Goal: Task Accomplishment & Management: Complete application form

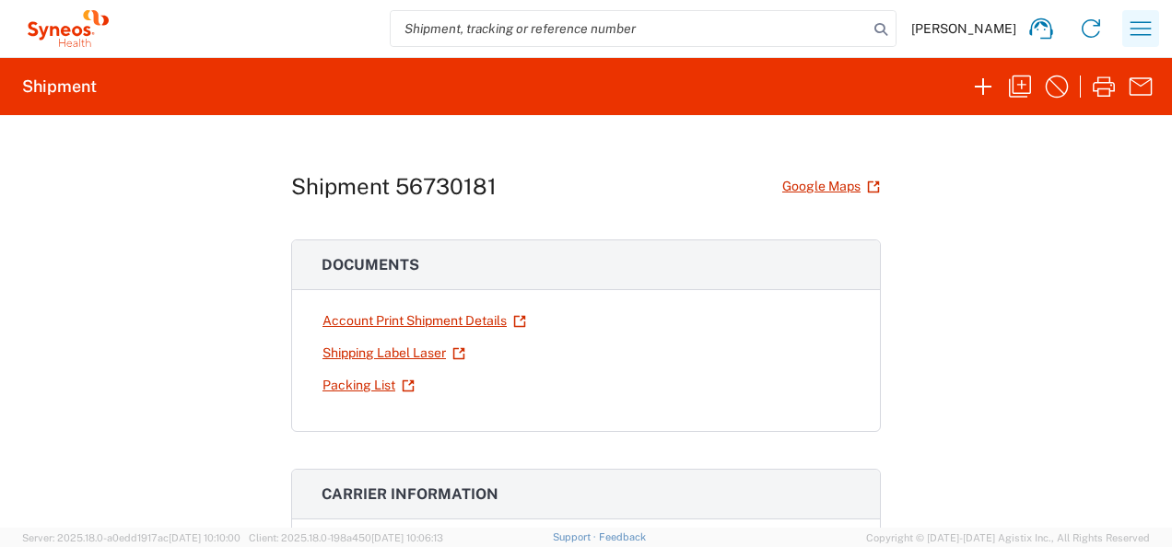
click at [1152, 26] on icon "button" at bounding box center [1140, 28] width 29 height 29
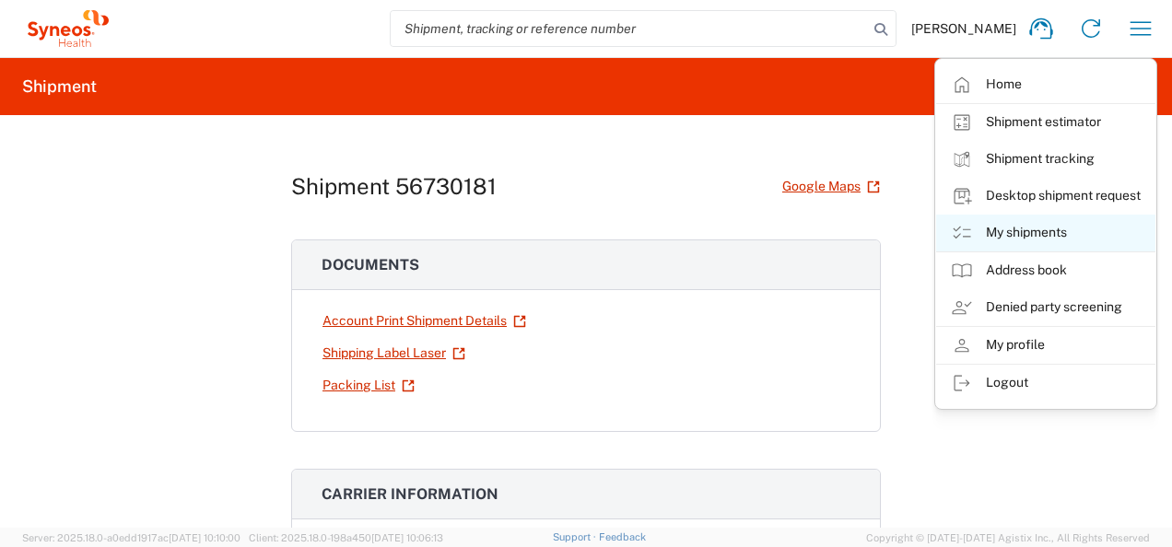
click at [1070, 238] on link "My shipments" at bounding box center [1045, 233] width 219 height 37
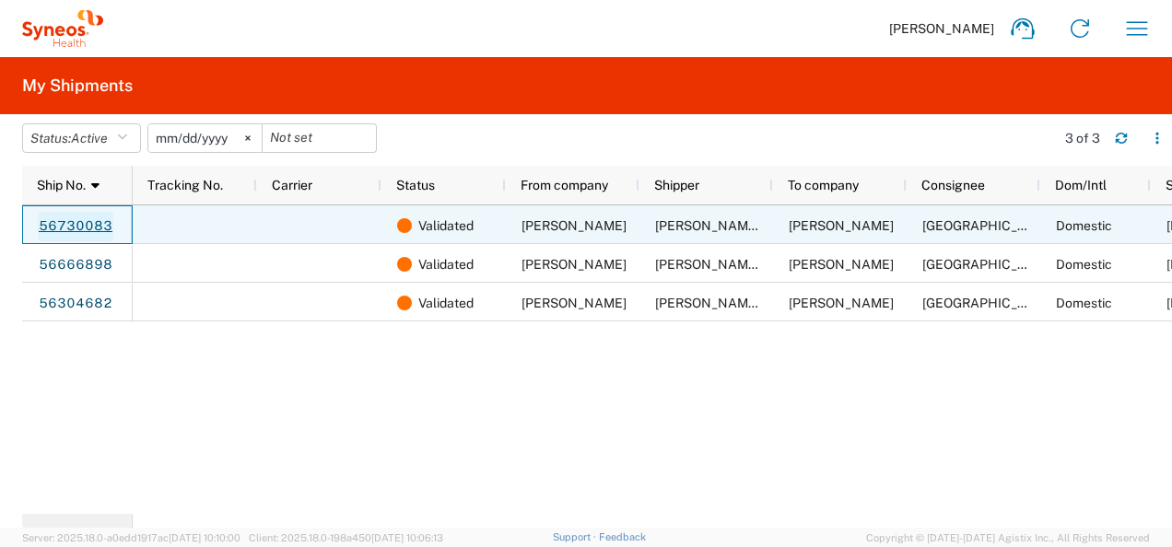
click at [87, 222] on link "56730083" at bounding box center [76, 226] width 76 height 29
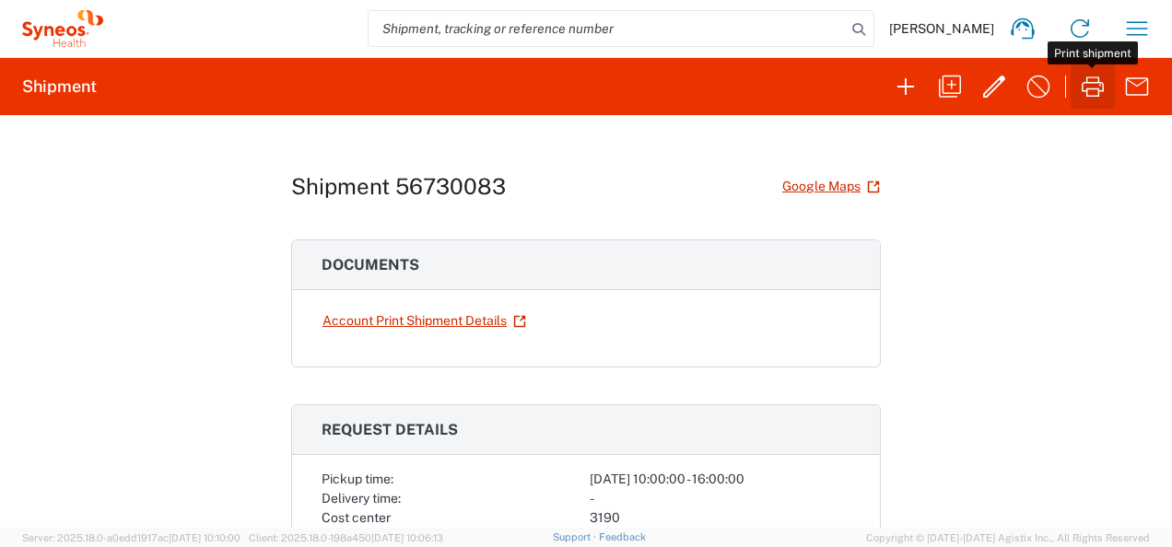
click at [1088, 88] on icon "button" at bounding box center [1092, 86] width 29 height 29
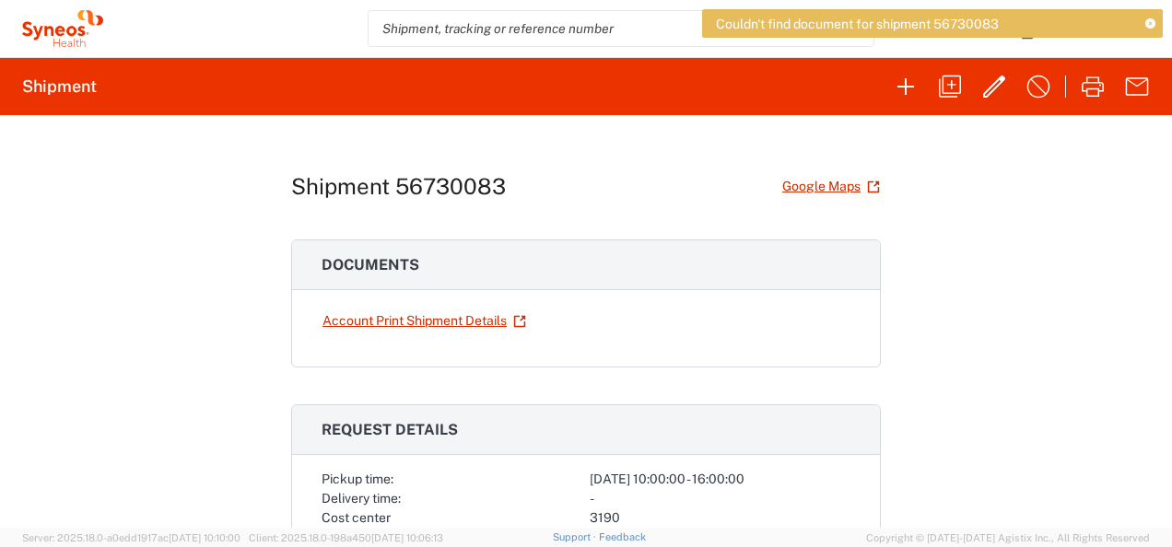
click at [1049, 193] on div "Shipment 56730083 Google Maps Documents Account Print Shipment Details Request …" at bounding box center [586, 321] width 1172 height 413
click at [1151, 24] on icon at bounding box center [1151, 24] width 10 height 10
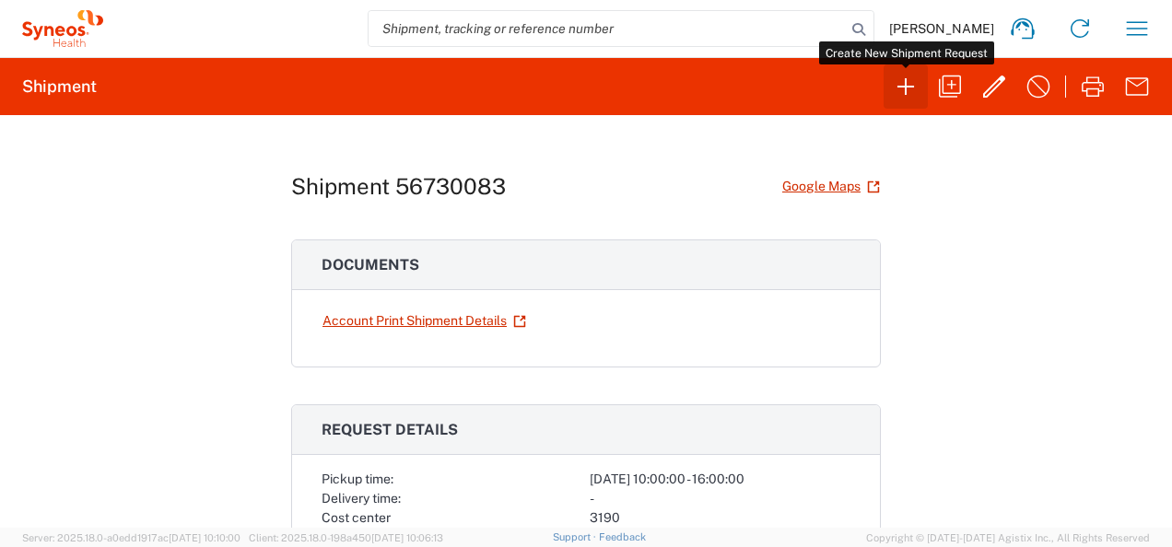
click at [901, 76] on icon "button" at bounding box center [905, 86] width 29 height 29
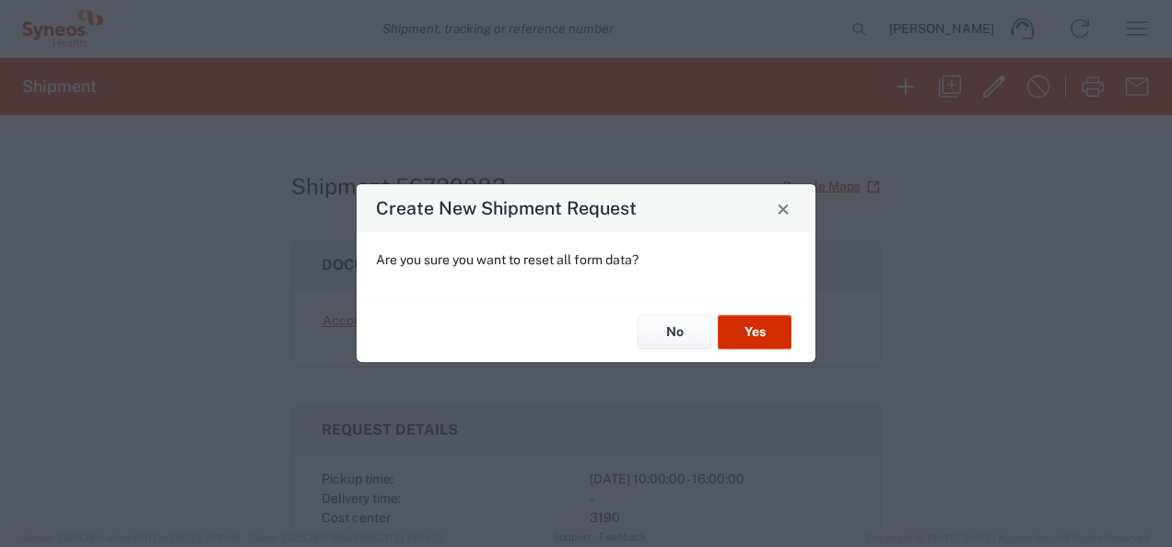
click at [765, 335] on button "Yes" at bounding box center [755, 332] width 74 height 34
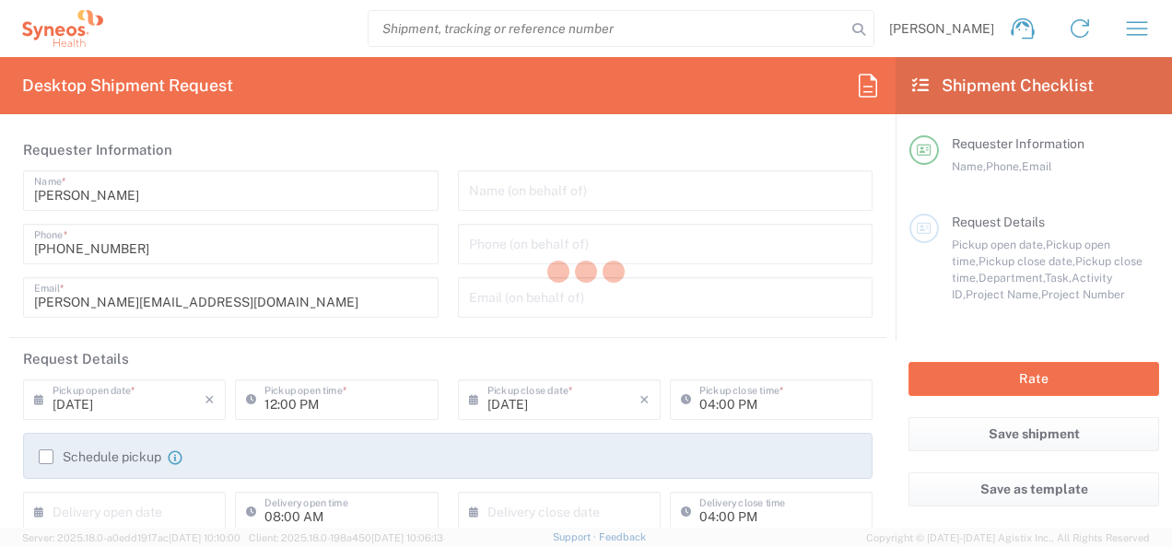
type input "[US_STATE]"
type input "[GEOGRAPHIC_DATA]"
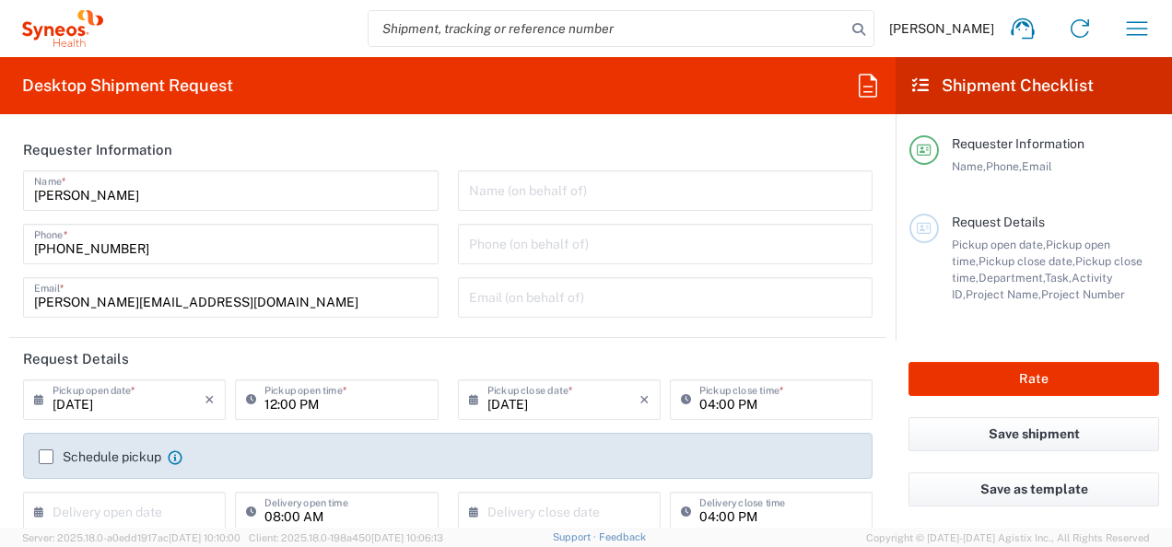
type input "3190"
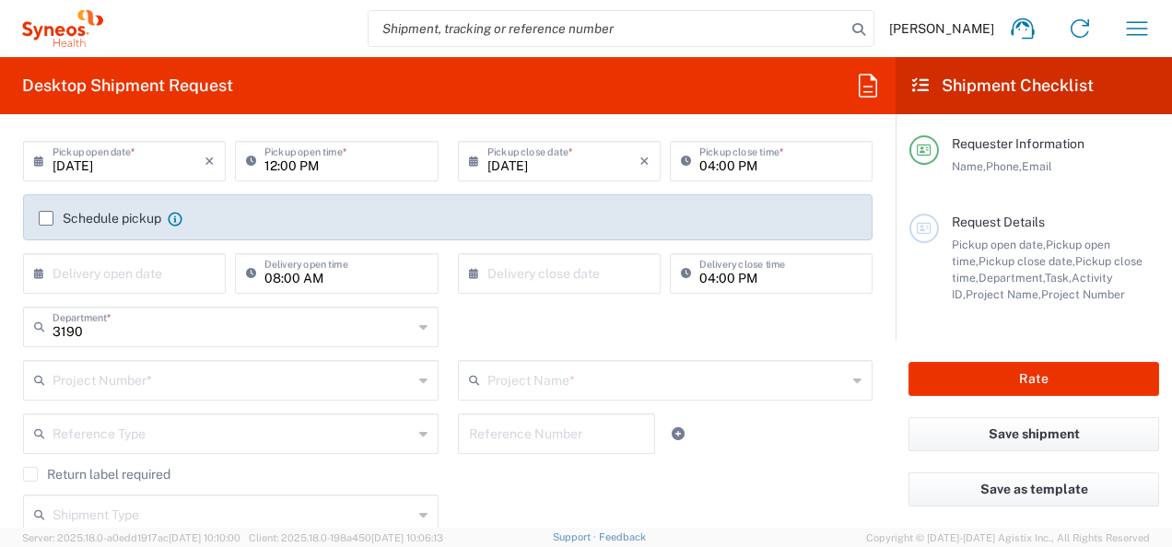
scroll to position [259, 0]
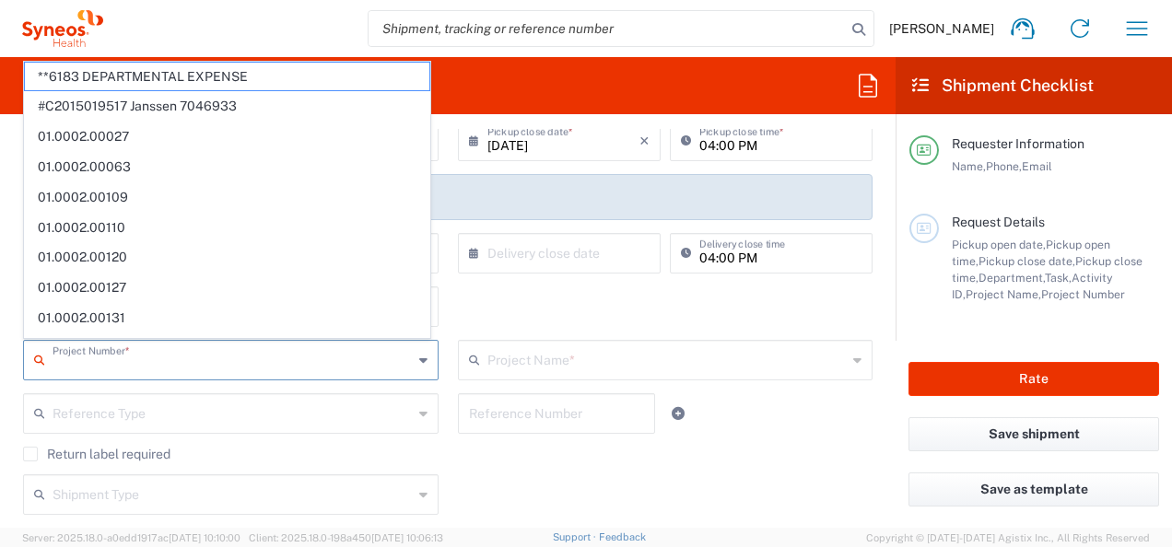
click at [253, 368] on input "text" at bounding box center [233, 359] width 360 height 32
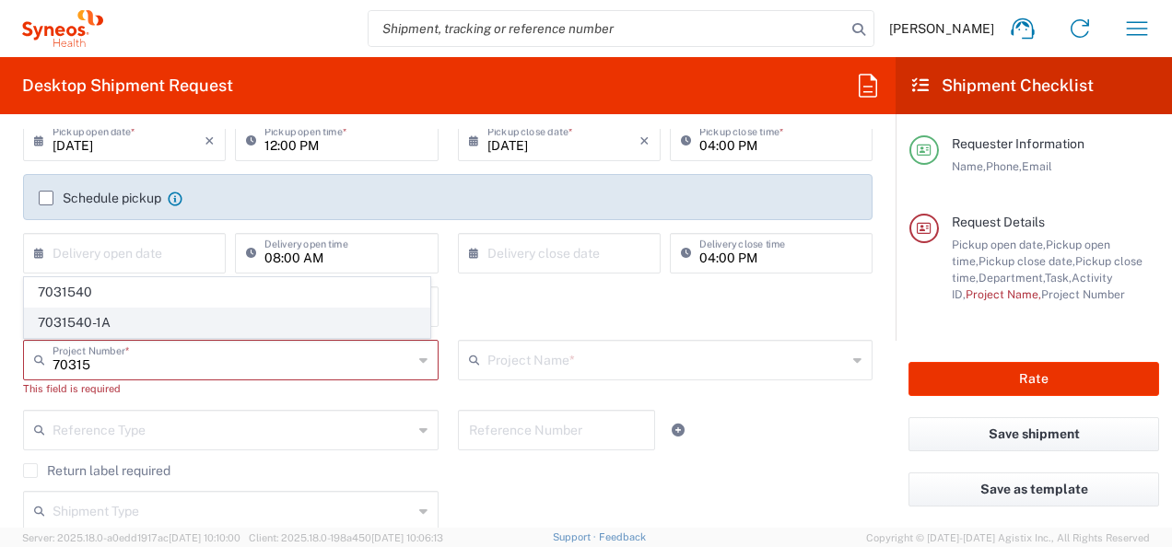
click at [238, 320] on span "7031540-1A" at bounding box center [227, 323] width 405 height 29
type input "7031540-1A"
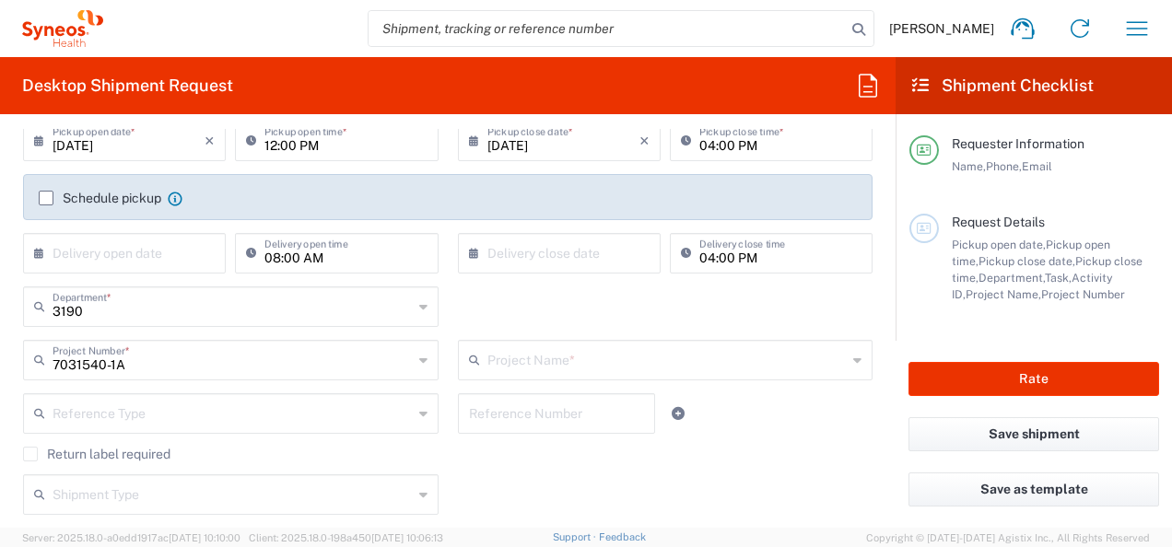
type input "802-SYN-065A"
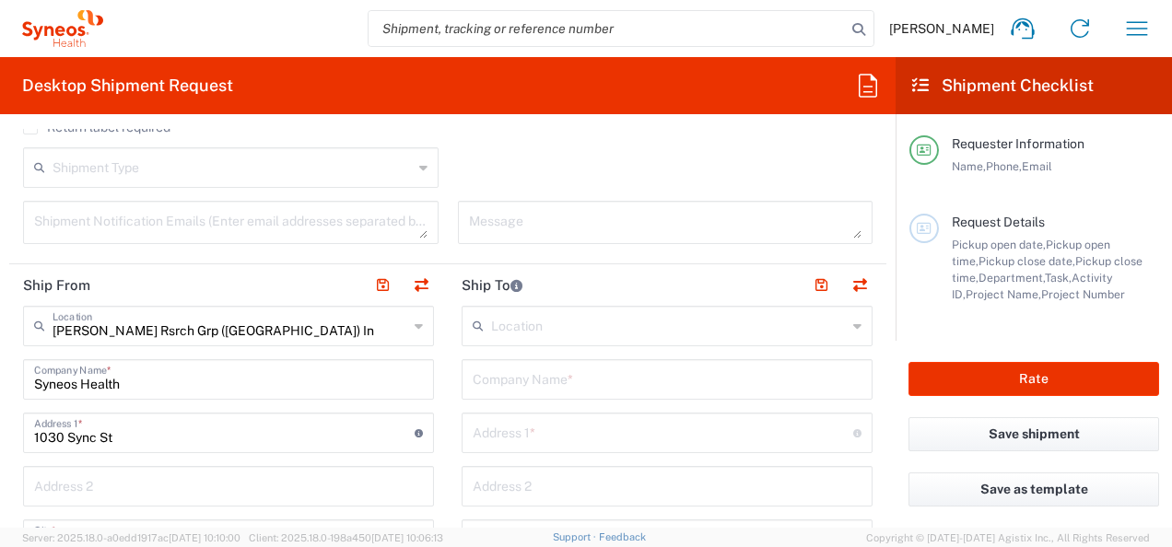
scroll to position [588, 0]
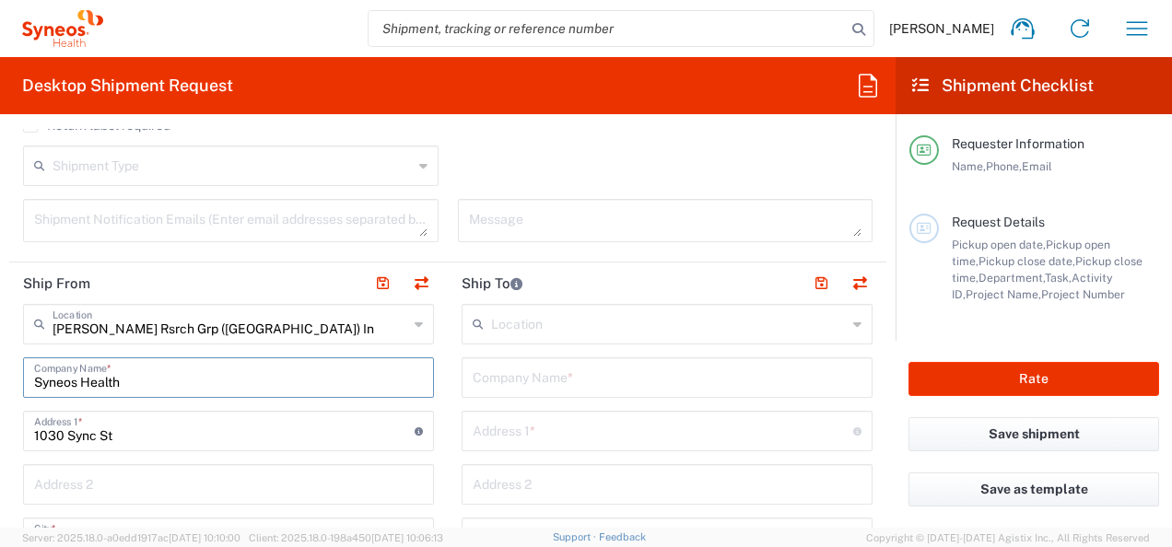
click at [234, 372] on input "Syneos Health" at bounding box center [228, 376] width 389 height 32
type input "S"
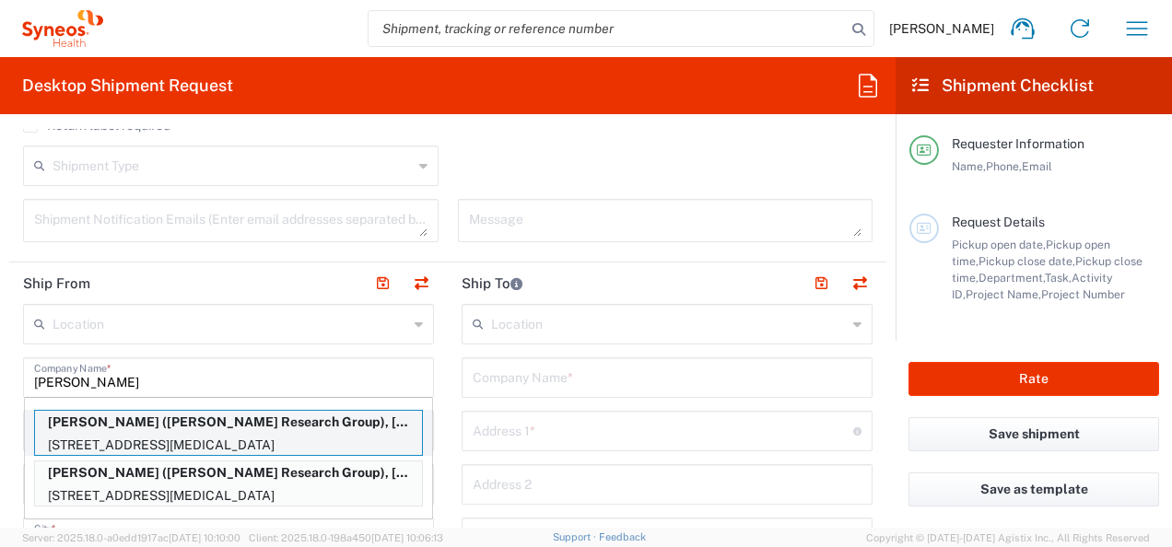
click at [312, 434] on p "3952 Riverridge Drive, Norco, CA, 92860, US" at bounding box center [228, 445] width 387 height 23
type input "Nicole Vonallmen"
type input "[STREET_ADDRESS]"
type input "Norco"
type input "[US_STATE]"
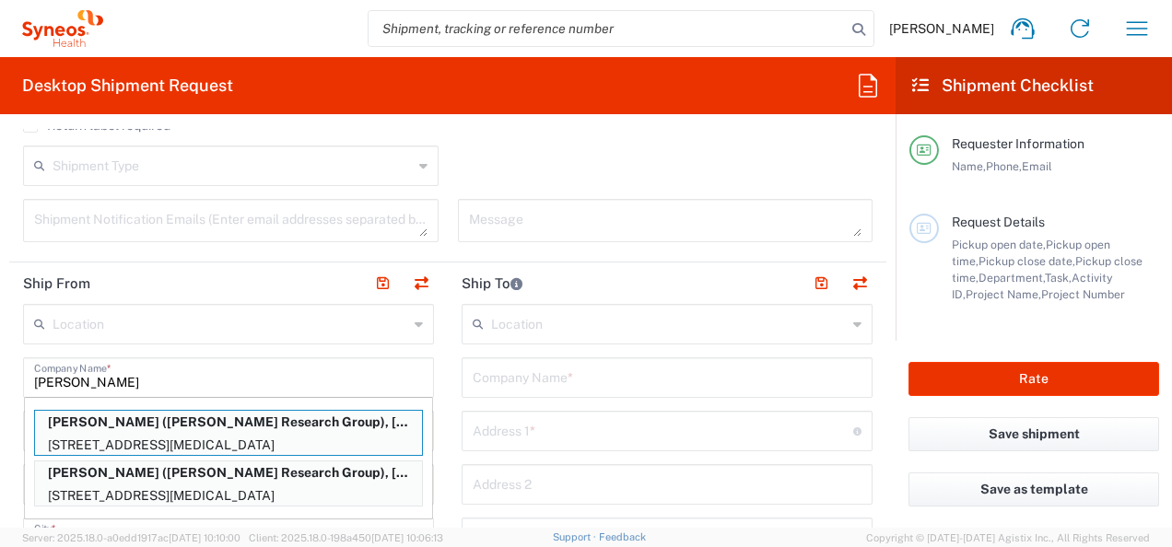
type input "92860"
type input "Illingworth Research Group"
type input "909-659-4380"
type input "nicole.vonallmen@illingworthresearch.com"
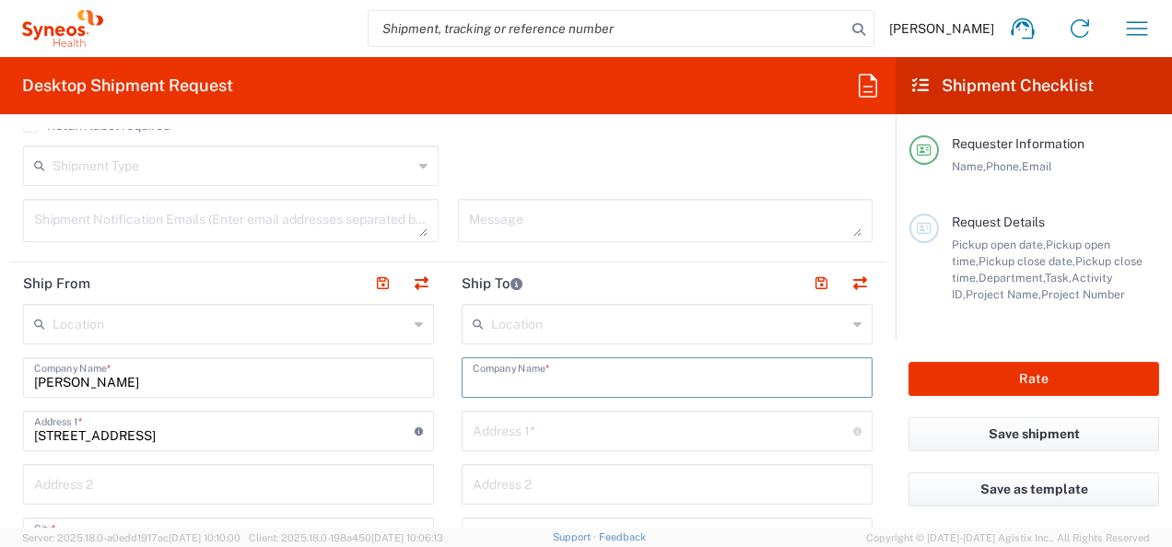
click at [727, 373] on input "text" at bounding box center [667, 376] width 389 height 32
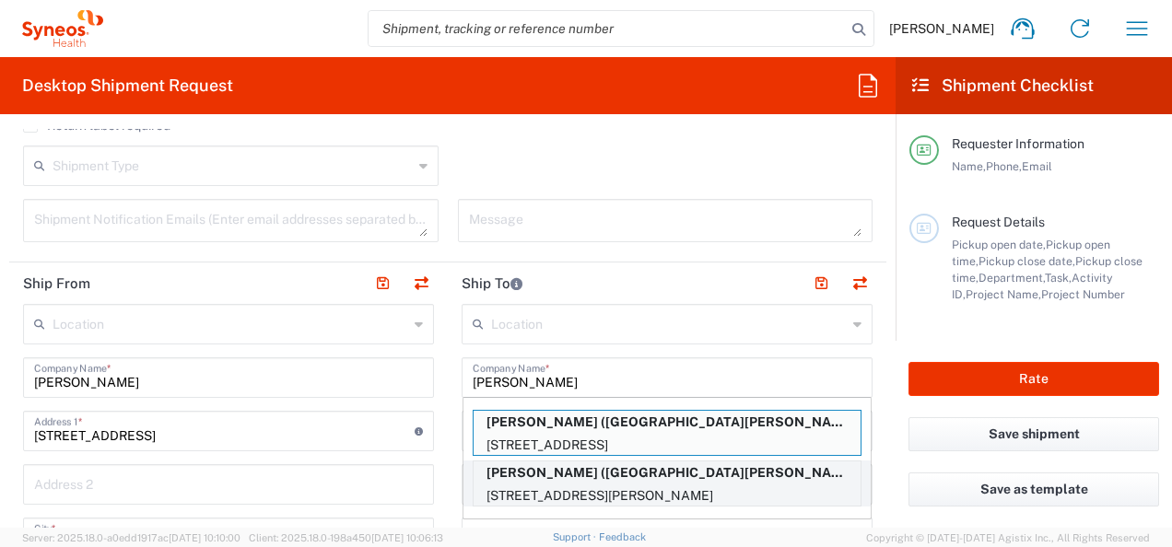
click at [709, 476] on p "Rosa Lopez-Perales (Loma Linda Linda University), rlopez-perales@llu.edu" at bounding box center [667, 473] width 387 height 23
type input "Rosa Lopez-Perales"
type input "250 E Caroline Street"
type input "Suite J"
type input "San Bernardino"
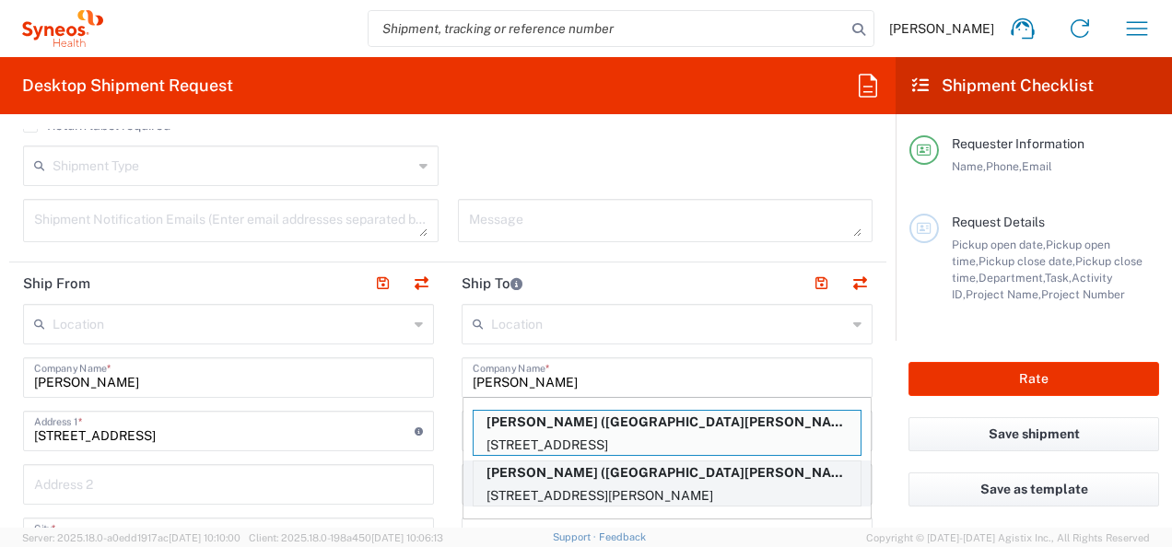
type input "[GEOGRAPHIC_DATA]"
type input "92408"
type input "Loma Linda Linda University"
type input "909-558-5830"
type input "rlopez-perales@llu.edu"
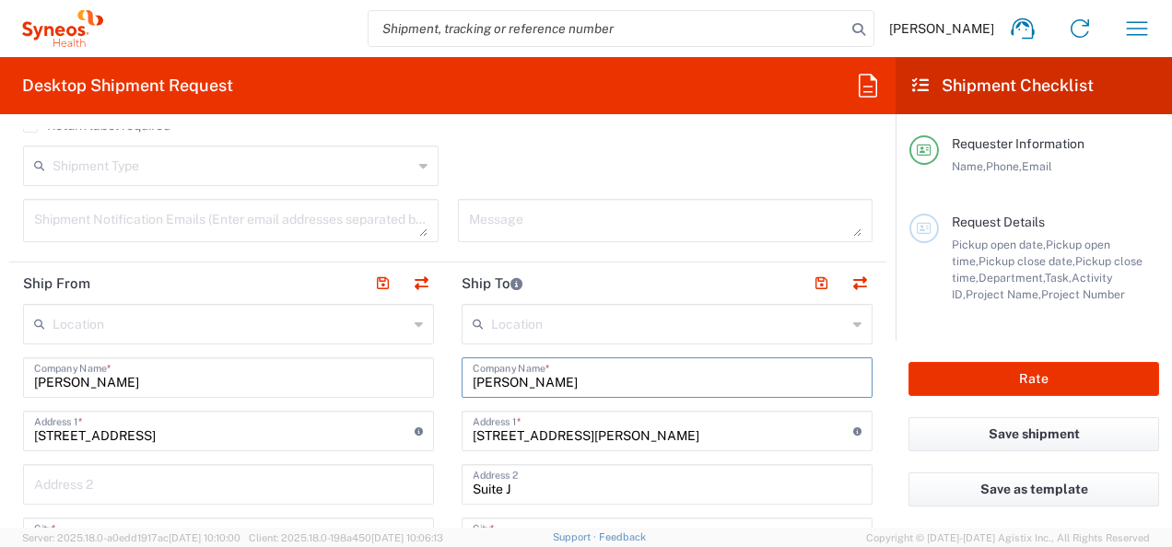
type input "[US_STATE]"
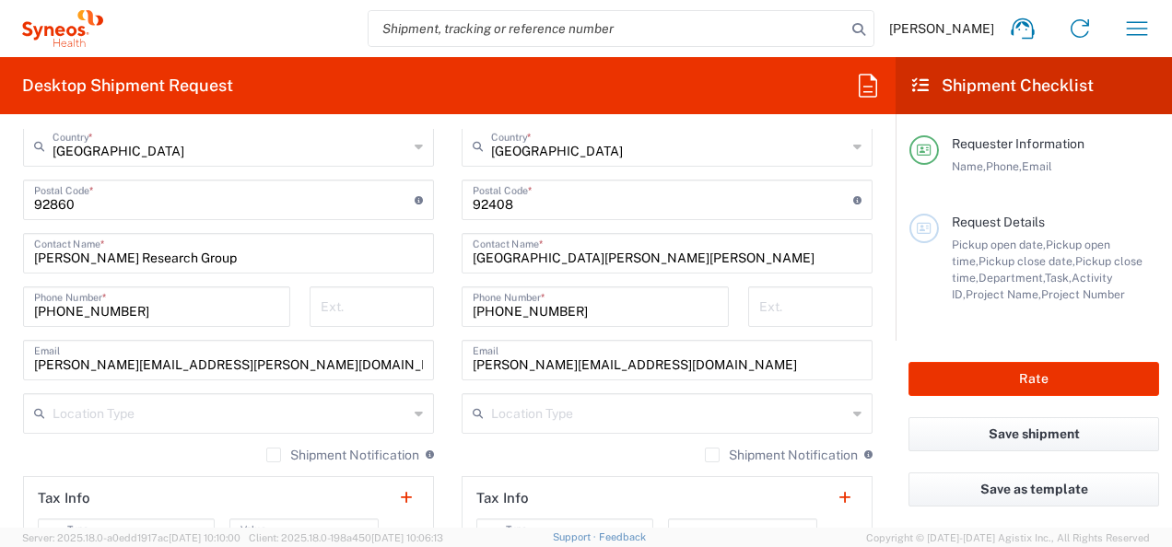
scroll to position [1088, 0]
click at [798, 298] on input "tel" at bounding box center [810, 304] width 102 height 32
type input "58347"
click at [577, 454] on div "Shipment Notification If checked, a shipment notification email will be sent to…" at bounding box center [667, 460] width 411 height 29
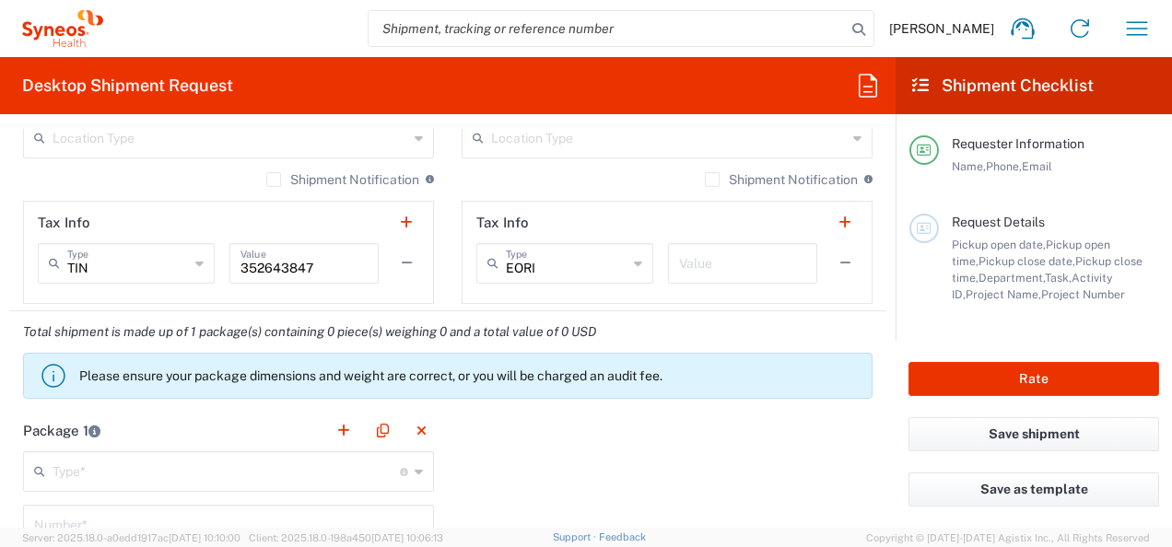
scroll to position [1511, 0]
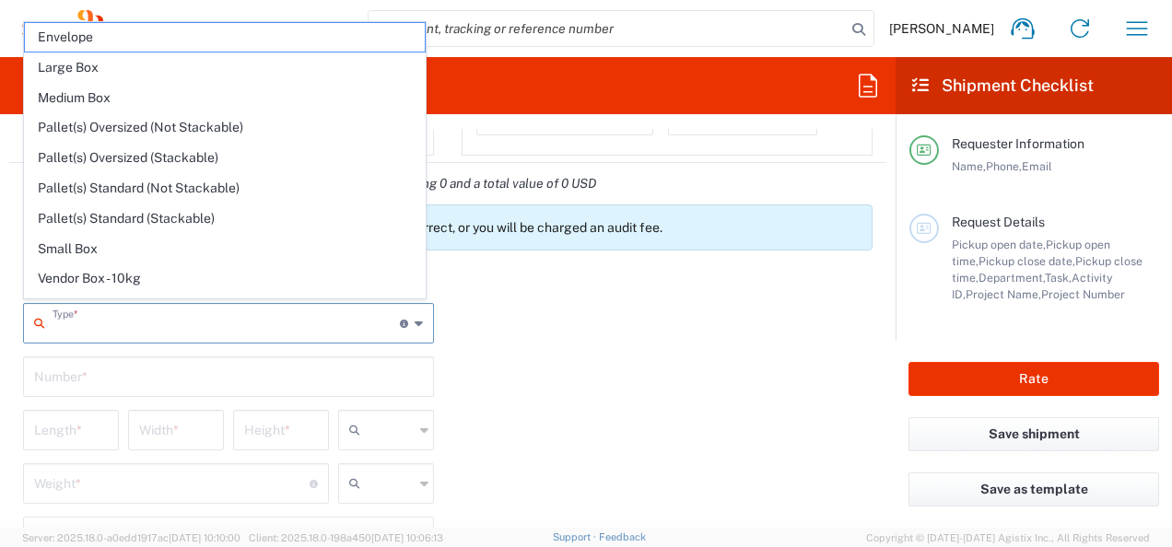
click at [256, 319] on input "text" at bounding box center [226, 322] width 347 height 32
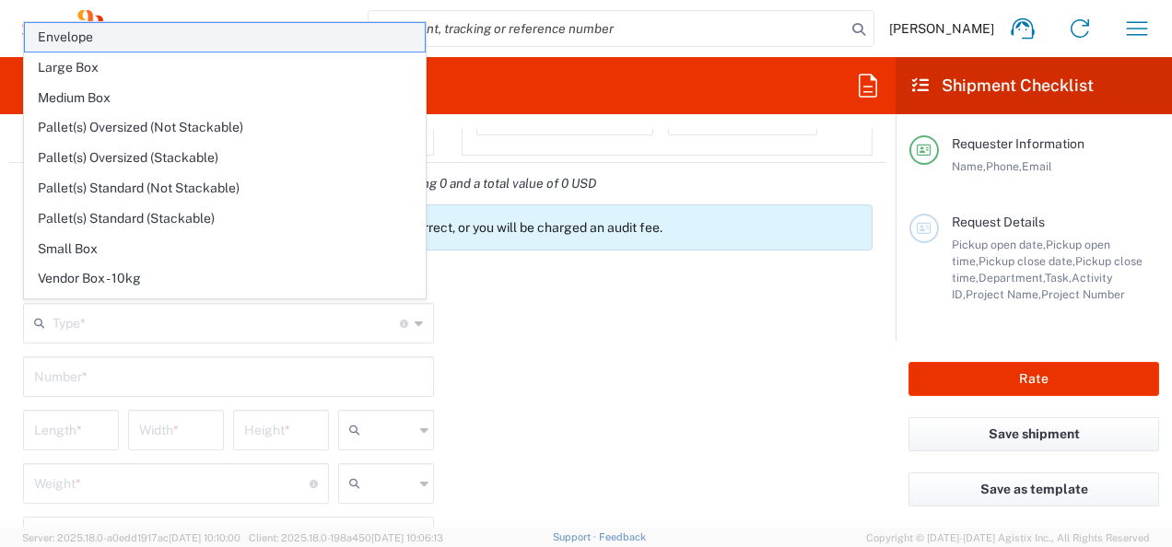
click at [223, 42] on span "Envelope" at bounding box center [225, 37] width 400 height 29
type input "Envelope"
type input "1"
type input "9.5"
type input "12.5"
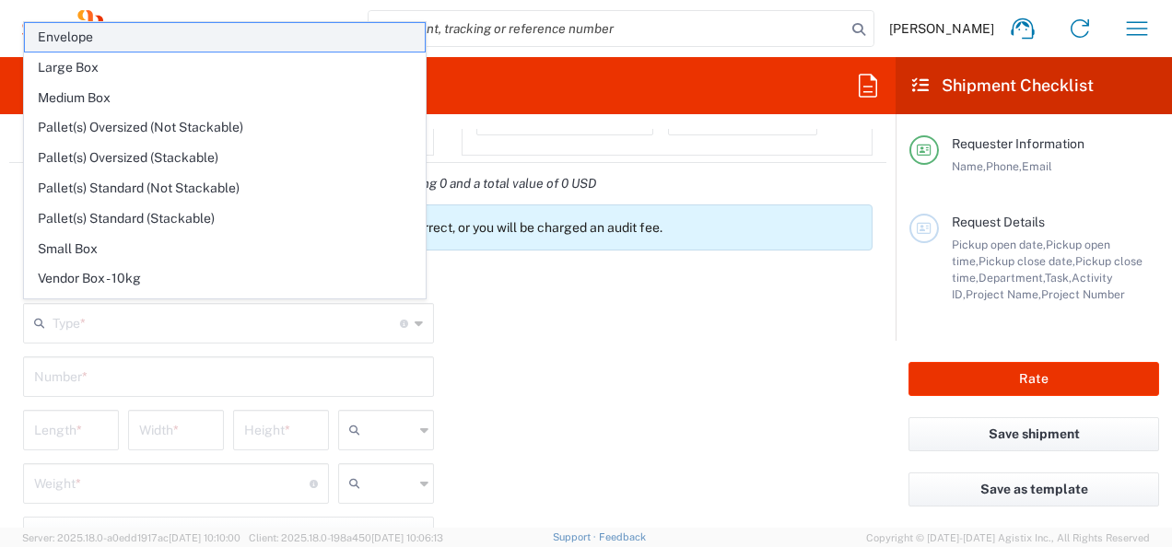
type input "0.25"
type input "in"
type input "0.45"
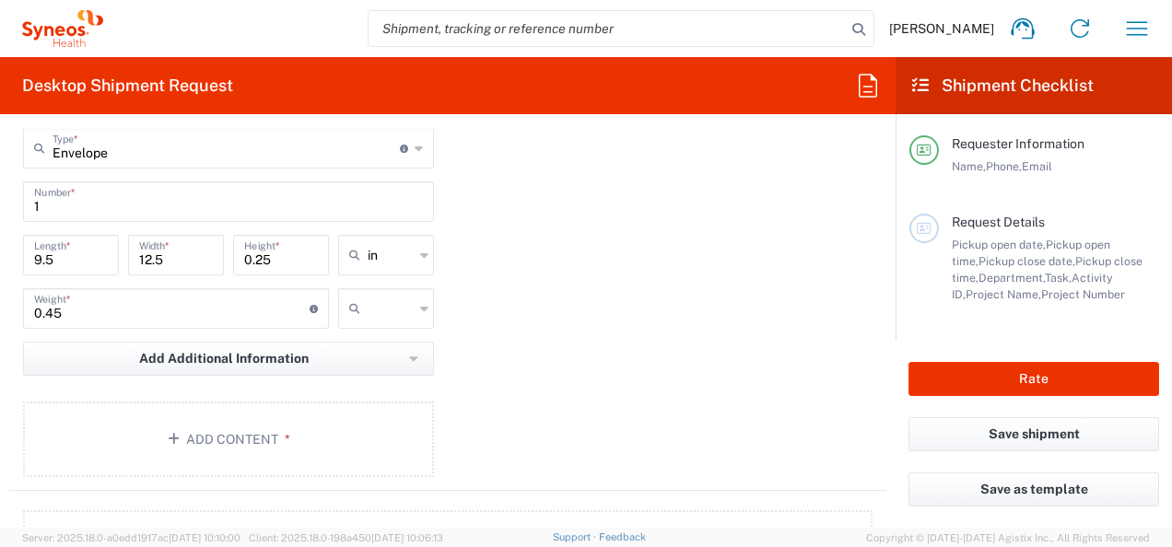
scroll to position [1687, 0]
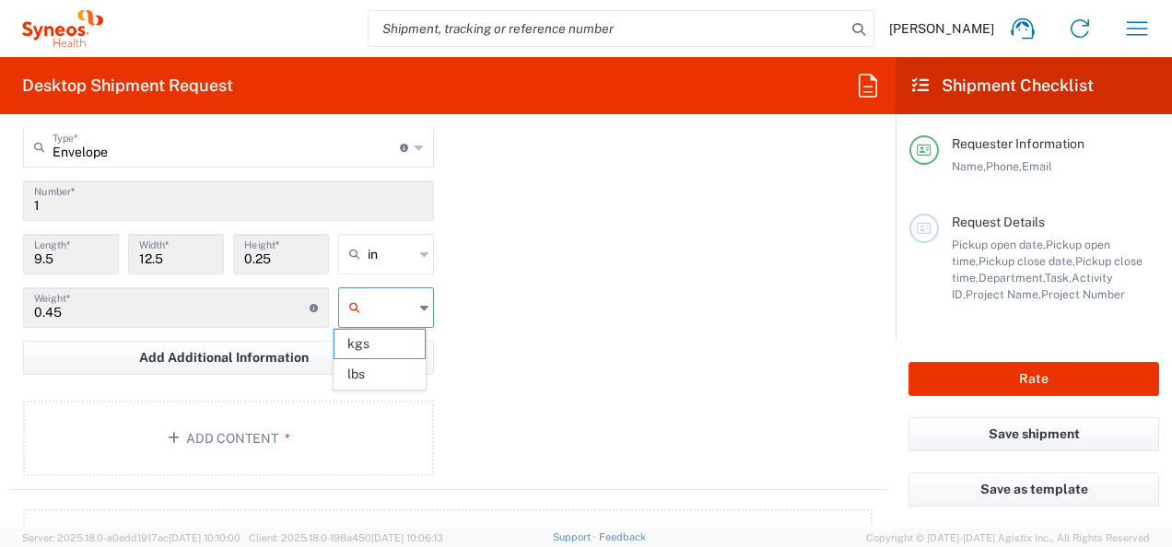
click at [382, 294] on input "text" at bounding box center [391, 307] width 46 height 29
click at [385, 374] on span "lbs" at bounding box center [380, 374] width 90 height 29
type input "lbs"
click at [488, 393] on div "Package 1 Envelope Type * Material used to package goods Envelope Large Box Med…" at bounding box center [447, 288] width 877 height 405
click at [382, 409] on button "Add Content *" at bounding box center [228, 439] width 411 height 76
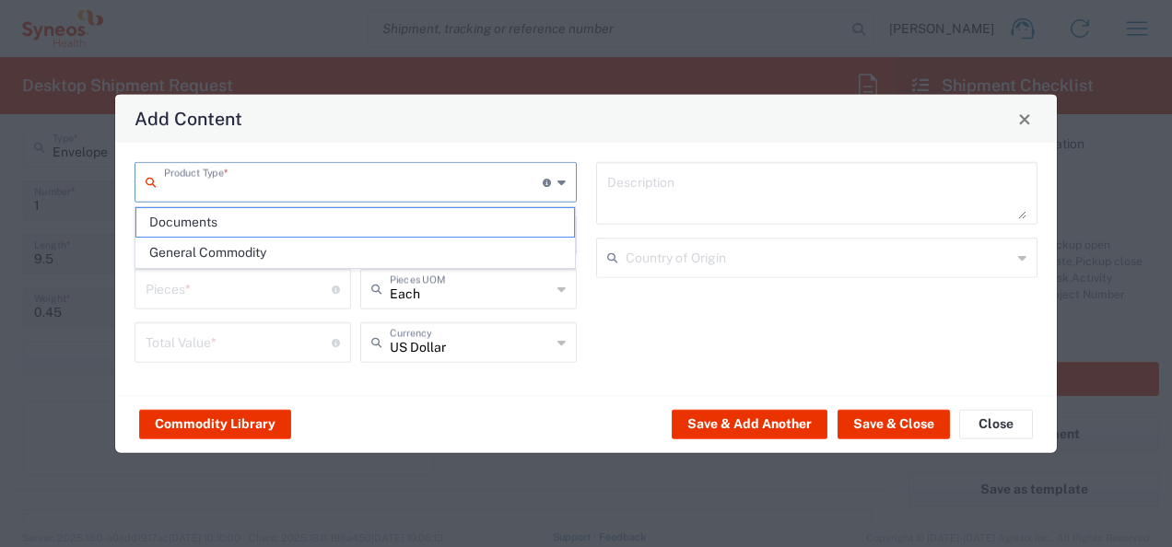
click at [367, 192] on input "text" at bounding box center [353, 181] width 379 height 32
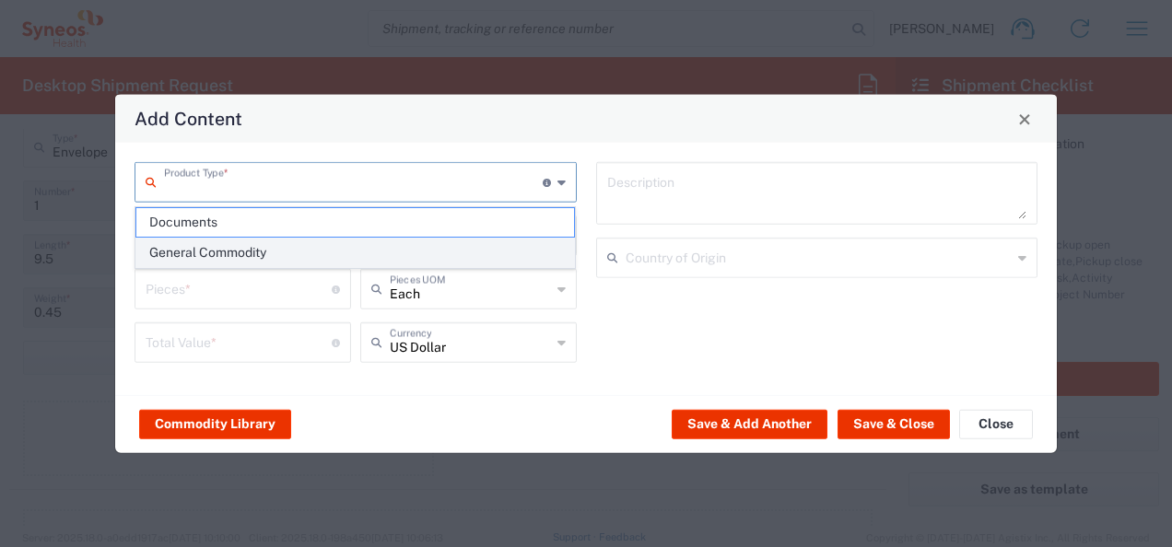
click at [373, 246] on span "General Commodity" at bounding box center [355, 253] width 439 height 29
type input "General Commodity"
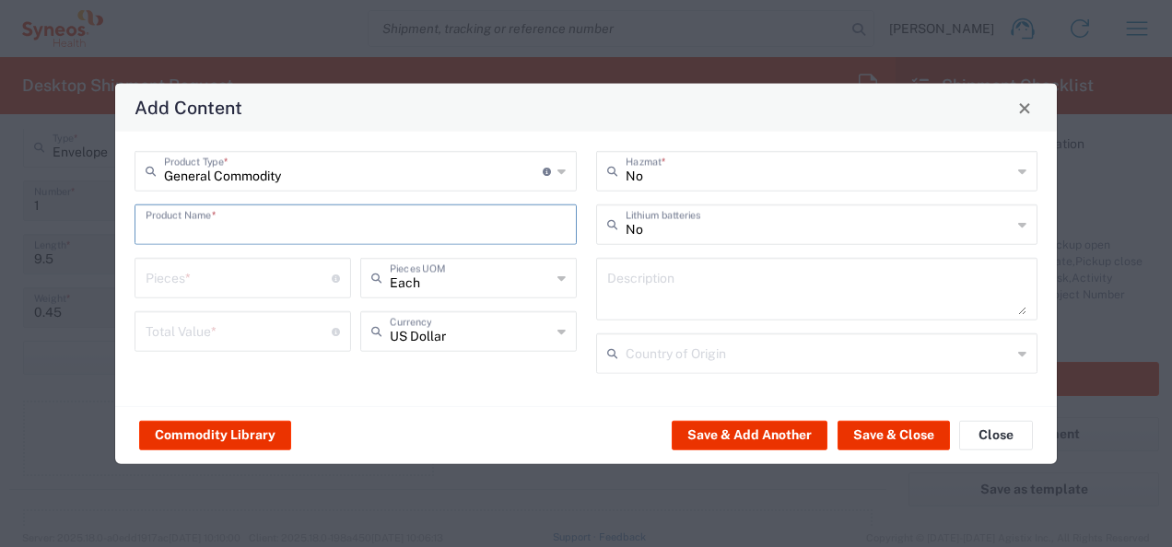
click at [333, 230] on input "text" at bounding box center [356, 223] width 420 height 32
type input "LabKit"
type input "1"
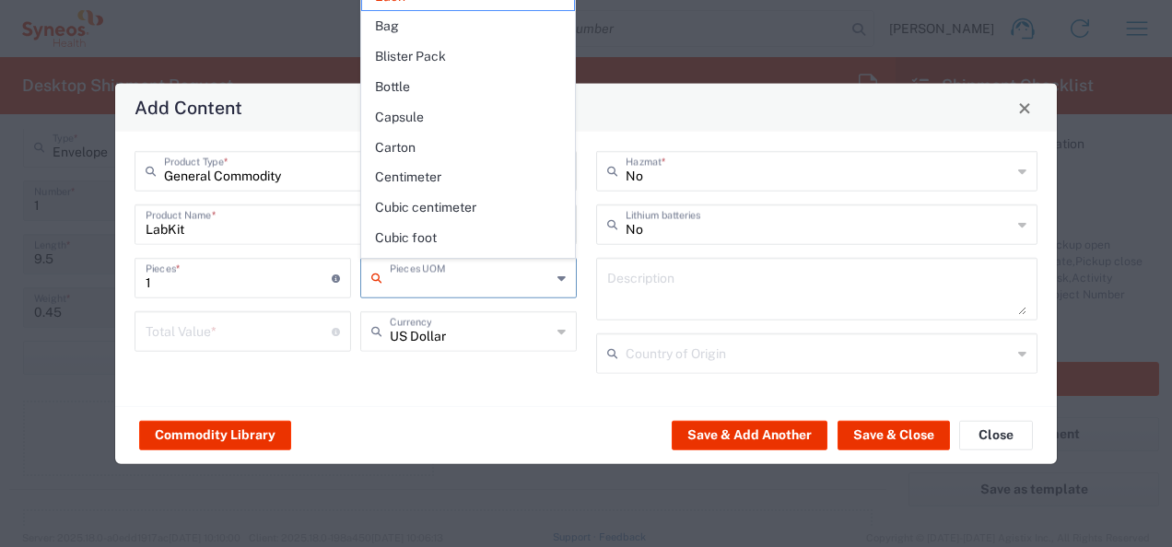
type input "Each"
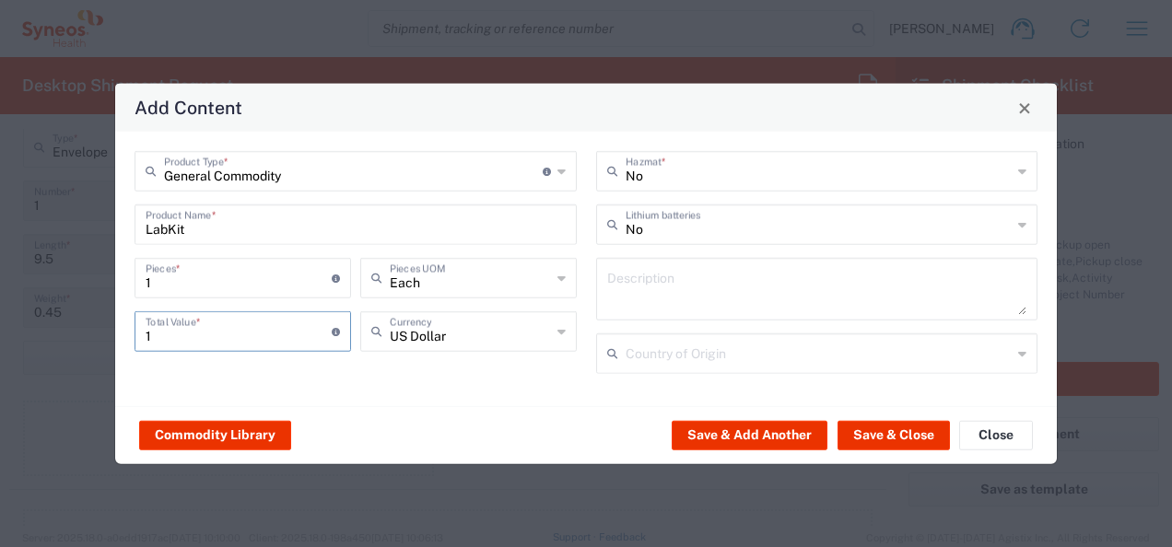
type input "1"
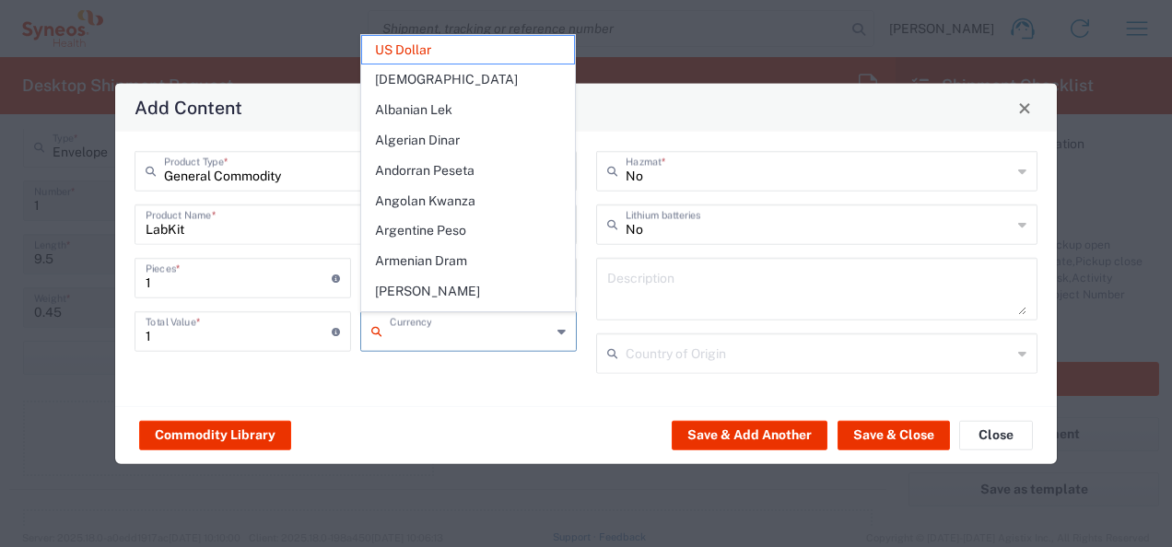
type input "US Dollar"
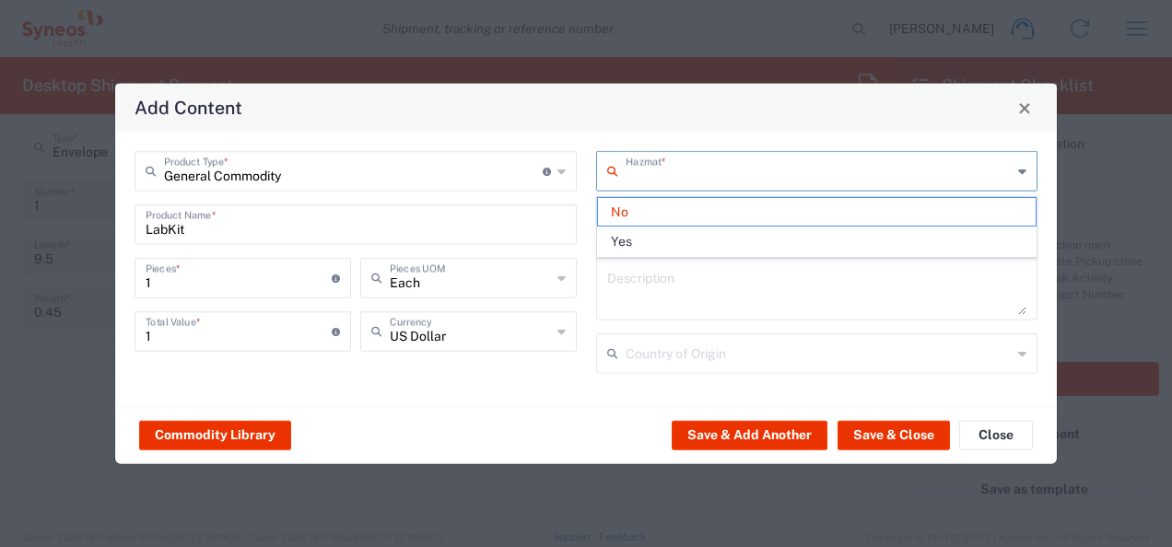
type input "No"
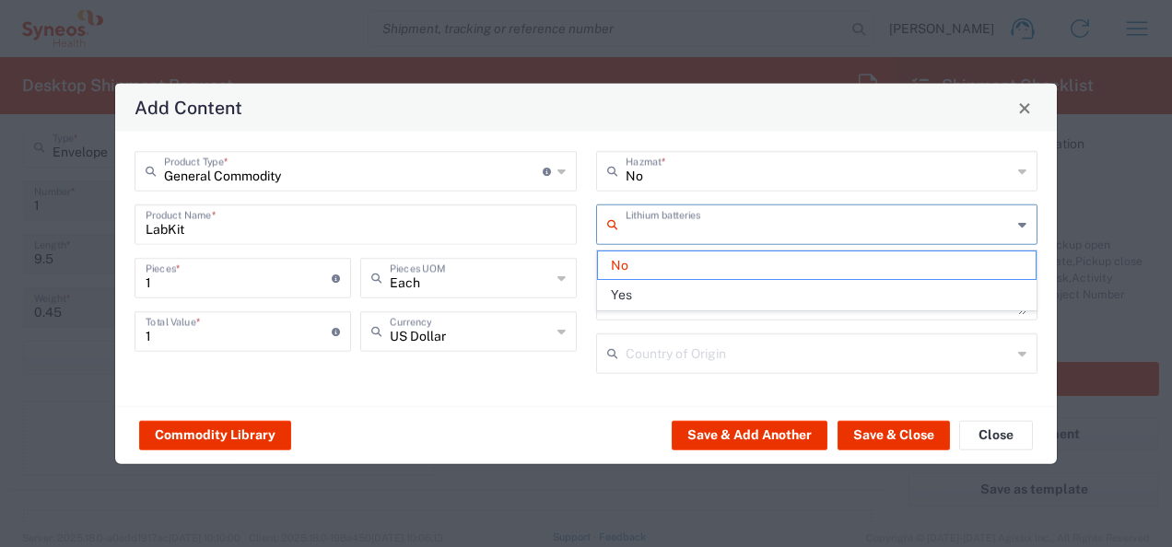
type input "No"
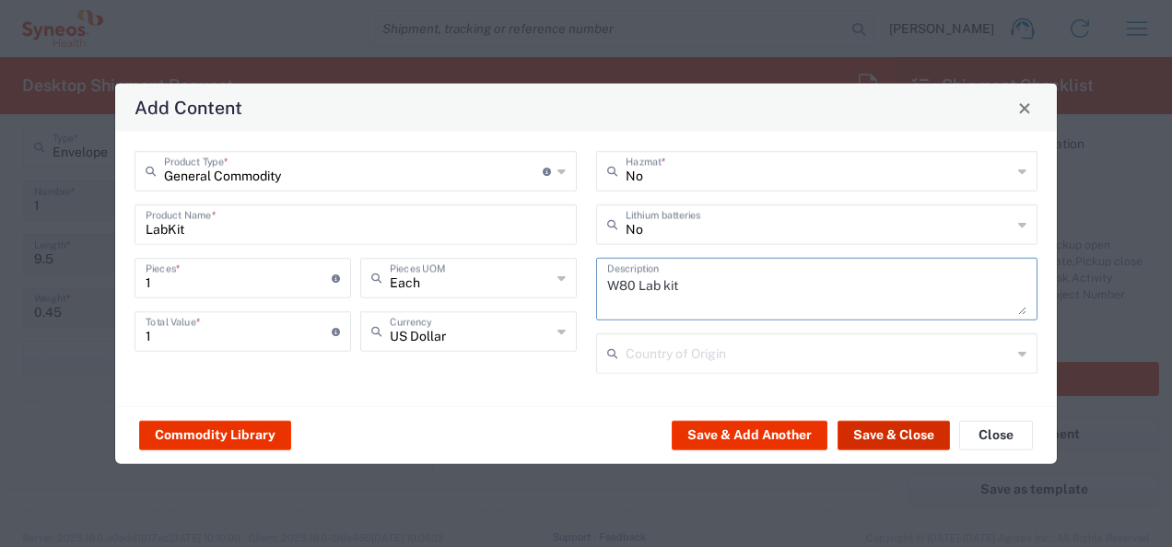
type textarea "W80 Lab kit"
click at [906, 439] on button "Save & Close" at bounding box center [894, 434] width 112 height 29
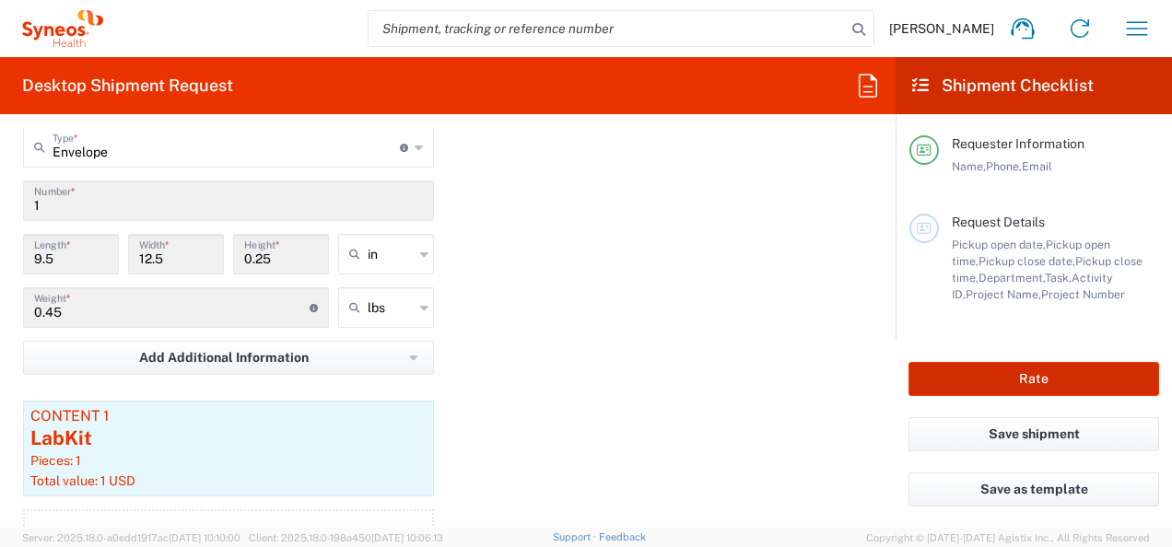
click at [1051, 383] on button "Rate" at bounding box center [1034, 379] width 251 height 34
type input "7031540-1A"
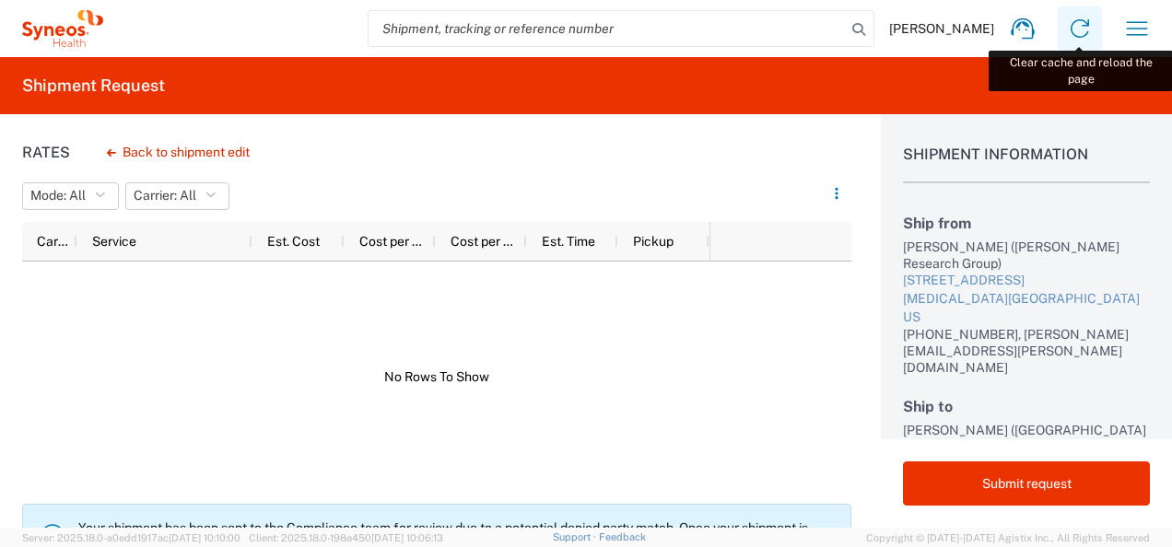
click at [1084, 31] on icon at bounding box center [1079, 28] width 29 height 29
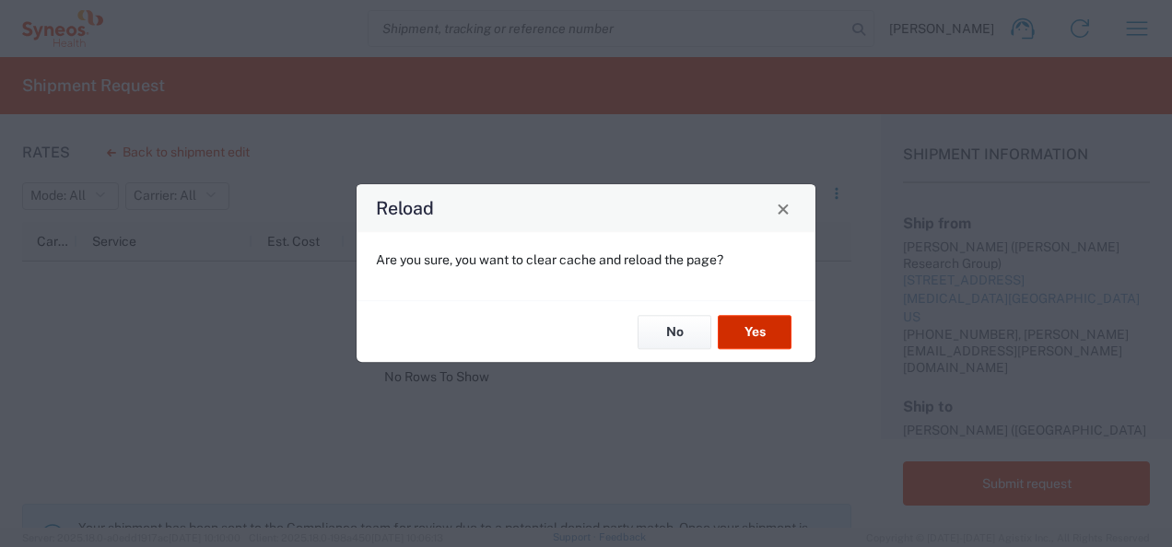
click at [769, 344] on button "Yes" at bounding box center [755, 332] width 74 height 34
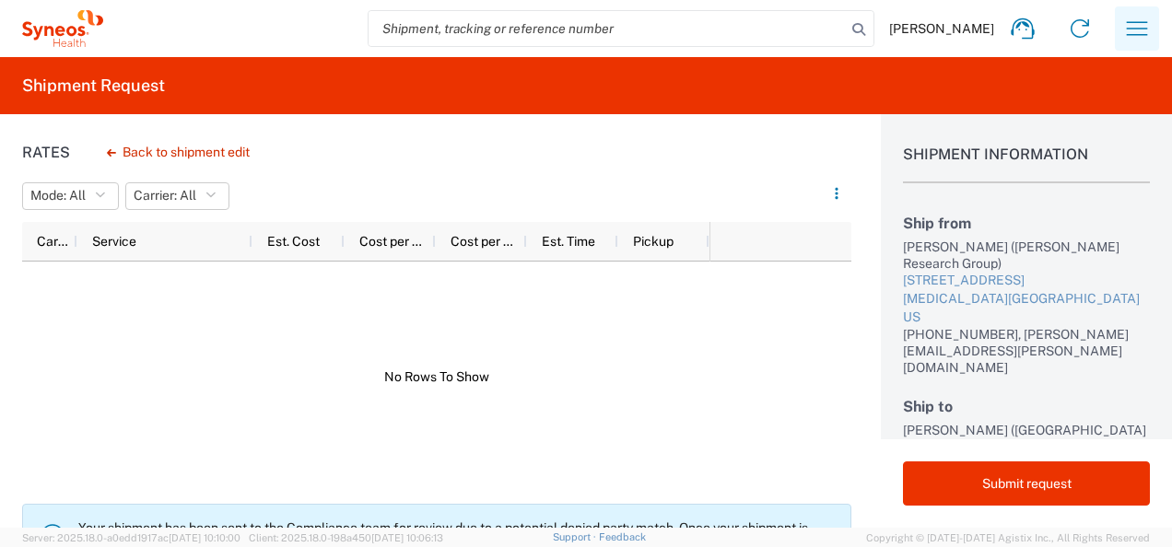
click at [1130, 19] on icon "button" at bounding box center [1137, 28] width 29 height 29
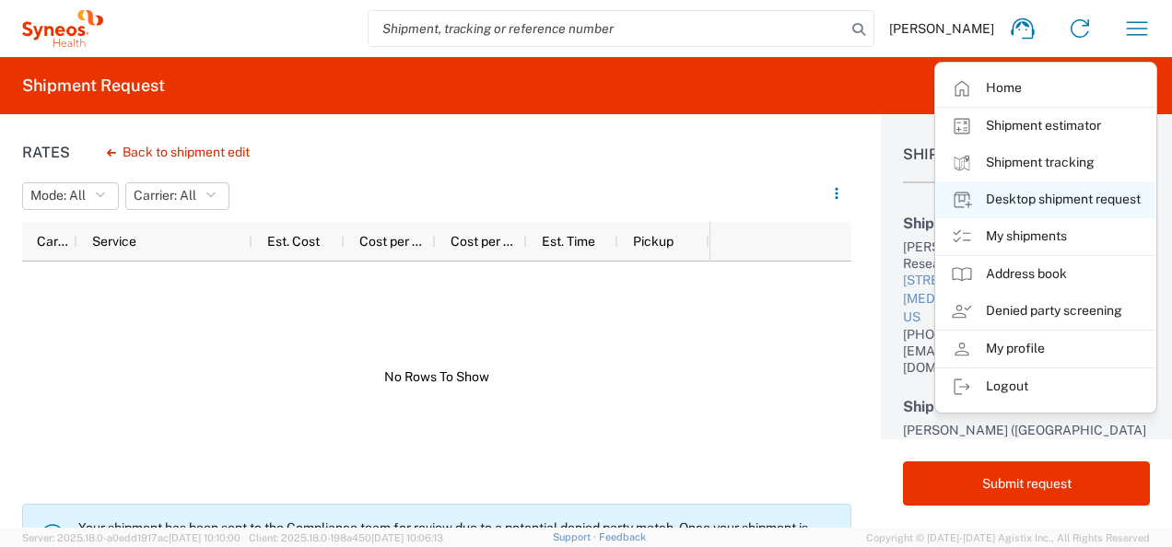
click at [1019, 200] on link "Desktop shipment request" at bounding box center [1045, 200] width 219 height 37
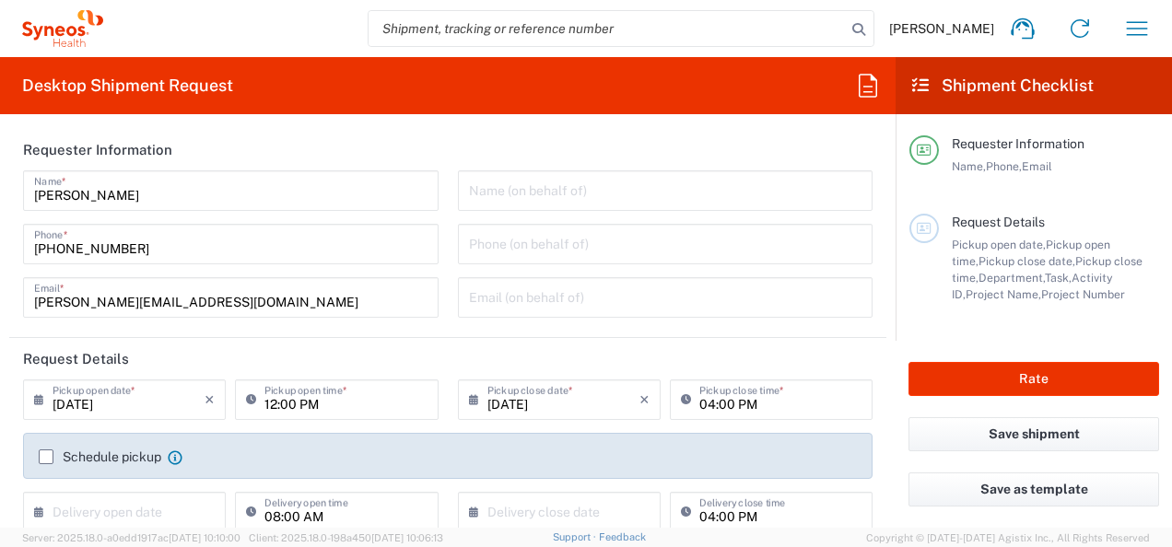
type input "[US_STATE]"
type input "[GEOGRAPHIC_DATA]"
type input "3190"
type input "[PERSON_NAME] Rsrch Grp ([GEOGRAPHIC_DATA]) In"
